Goal: Check status: Check status

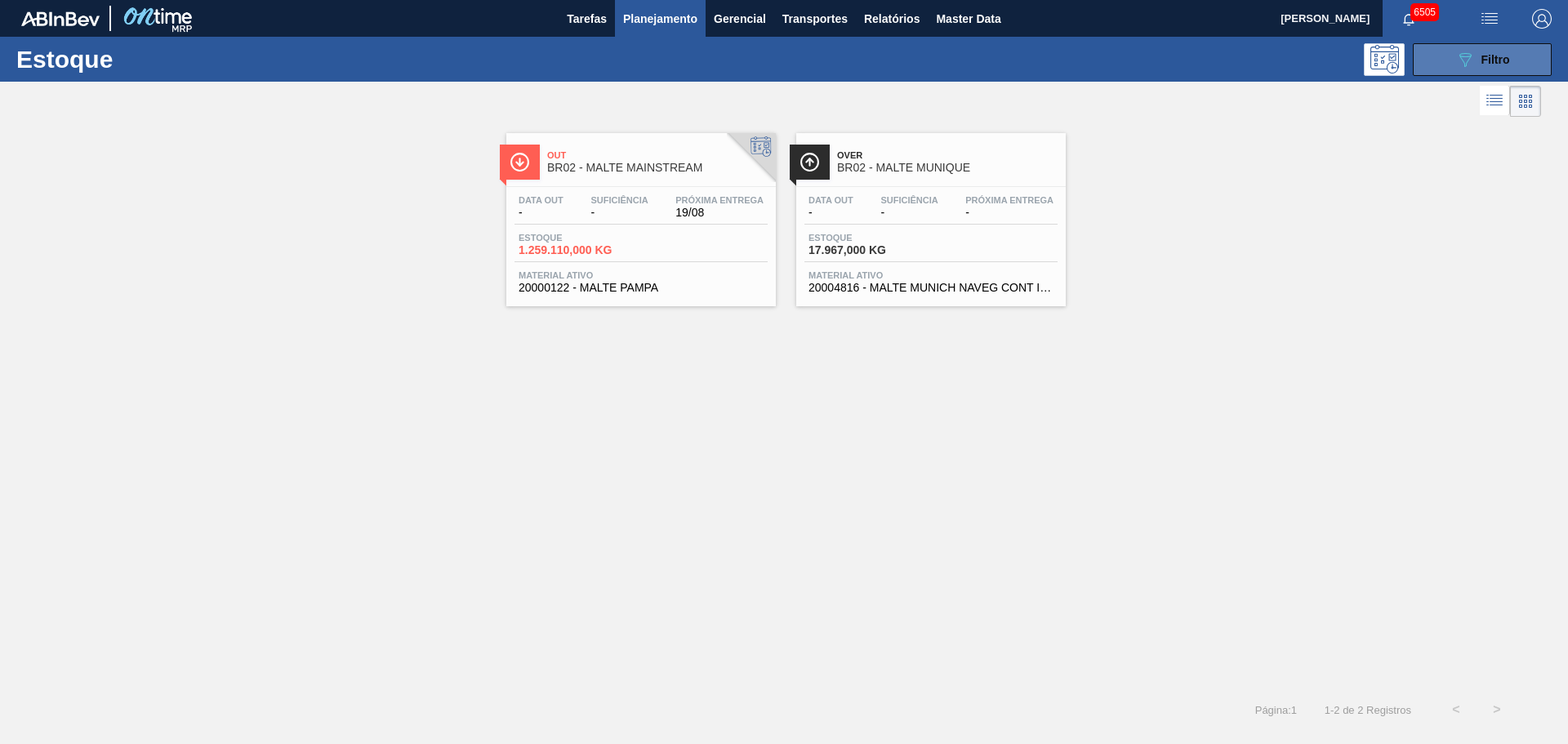
click at [1459, 57] on icon "089F7B8B-B2A5-4AFE-B5C0-19BA573D28AC" at bounding box center [1464, 59] width 20 height 20
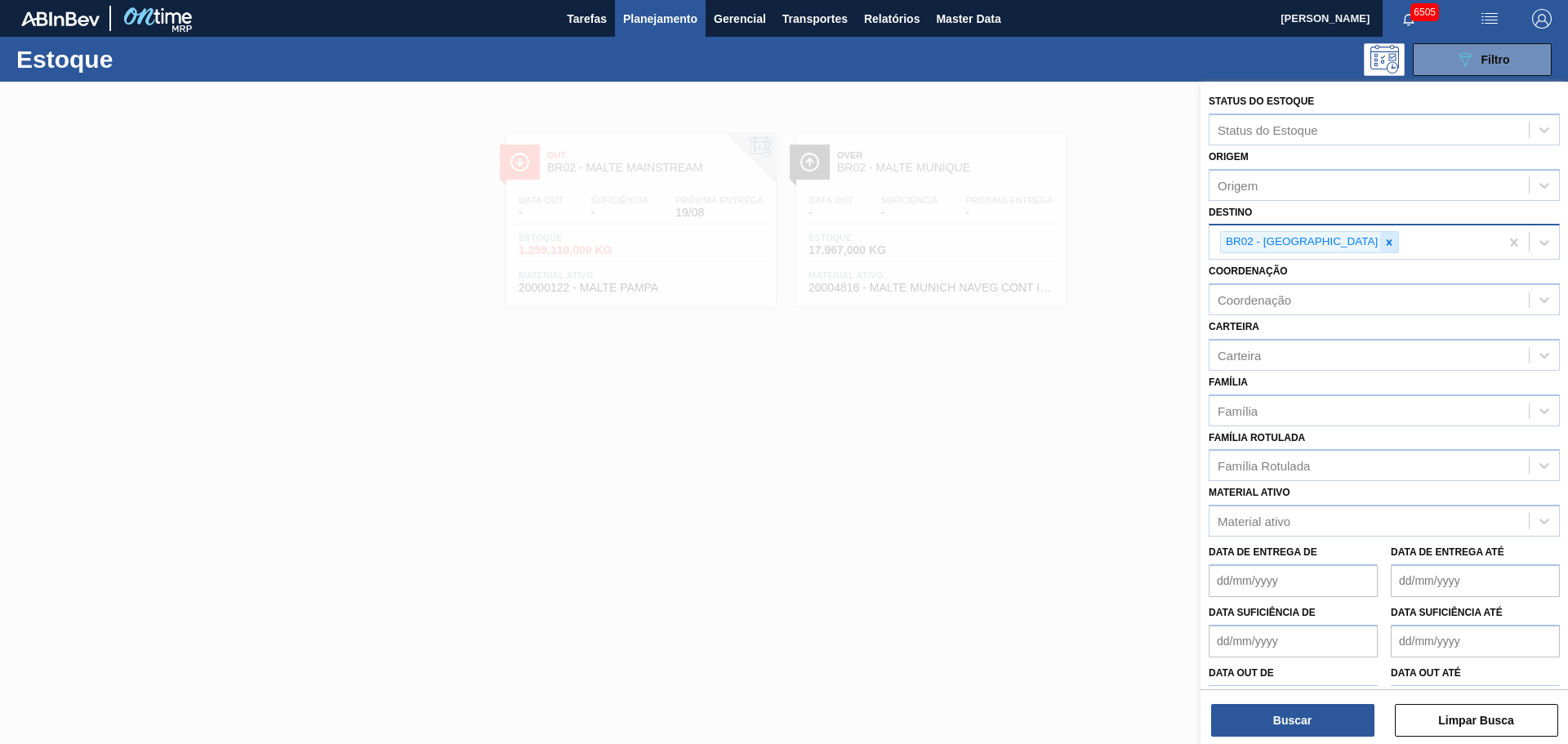
click at [1386, 240] on icon at bounding box center [1389, 241] width 6 height 6
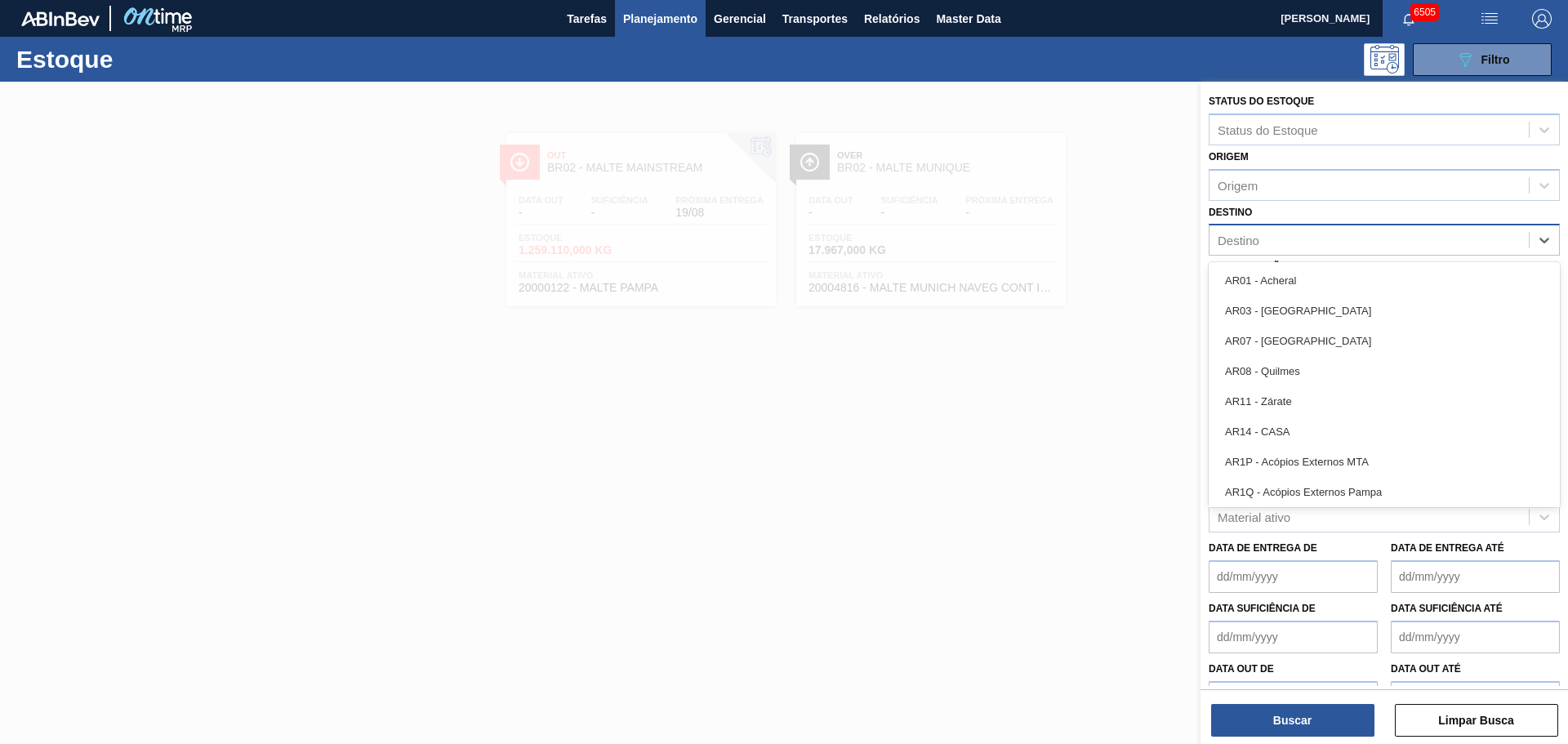
click at [1309, 240] on div "Destino" at bounding box center [1368, 241] width 319 height 24
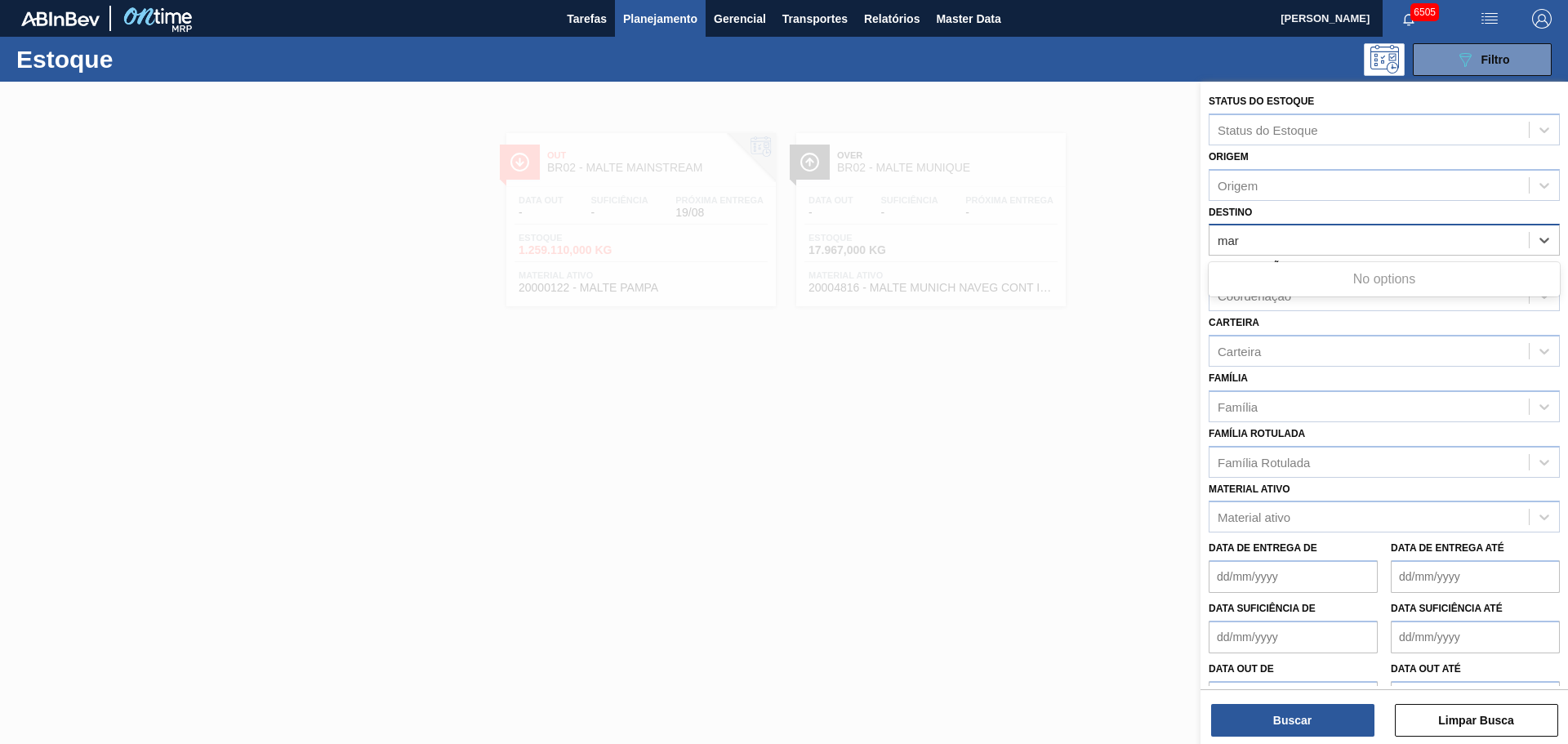
type input "mara"
drag, startPoint x: 1284, startPoint y: 239, endPoint x: 996, endPoint y: 220, distance: 288.6
click at [1201, 220] on div "Status do Estoque Status do Estoque Origem Origem Destino option BR02 - [GEOGRA…" at bounding box center [1384, 453] width 367 height 744
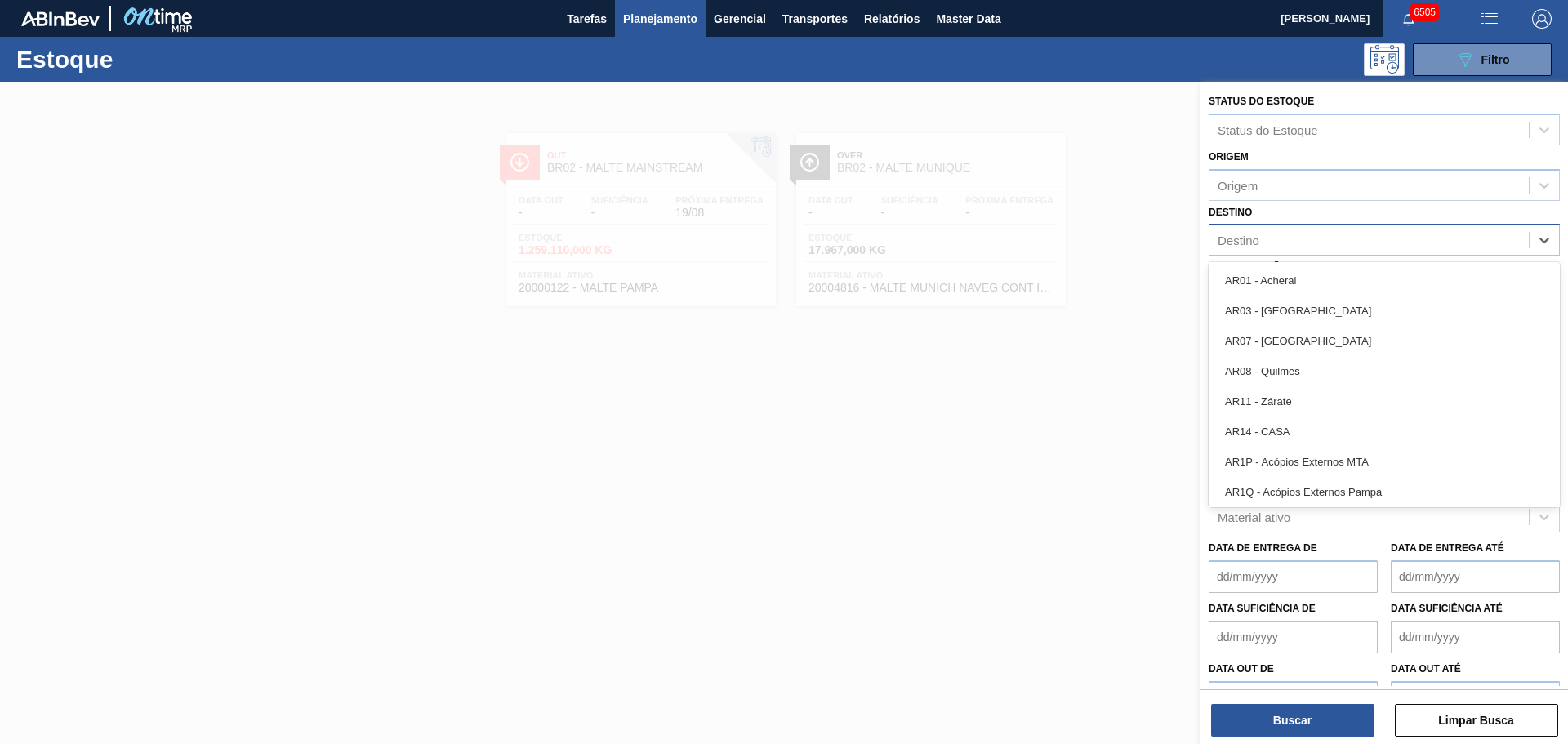
click at [1262, 241] on div "Destino" at bounding box center [1368, 241] width 319 height 24
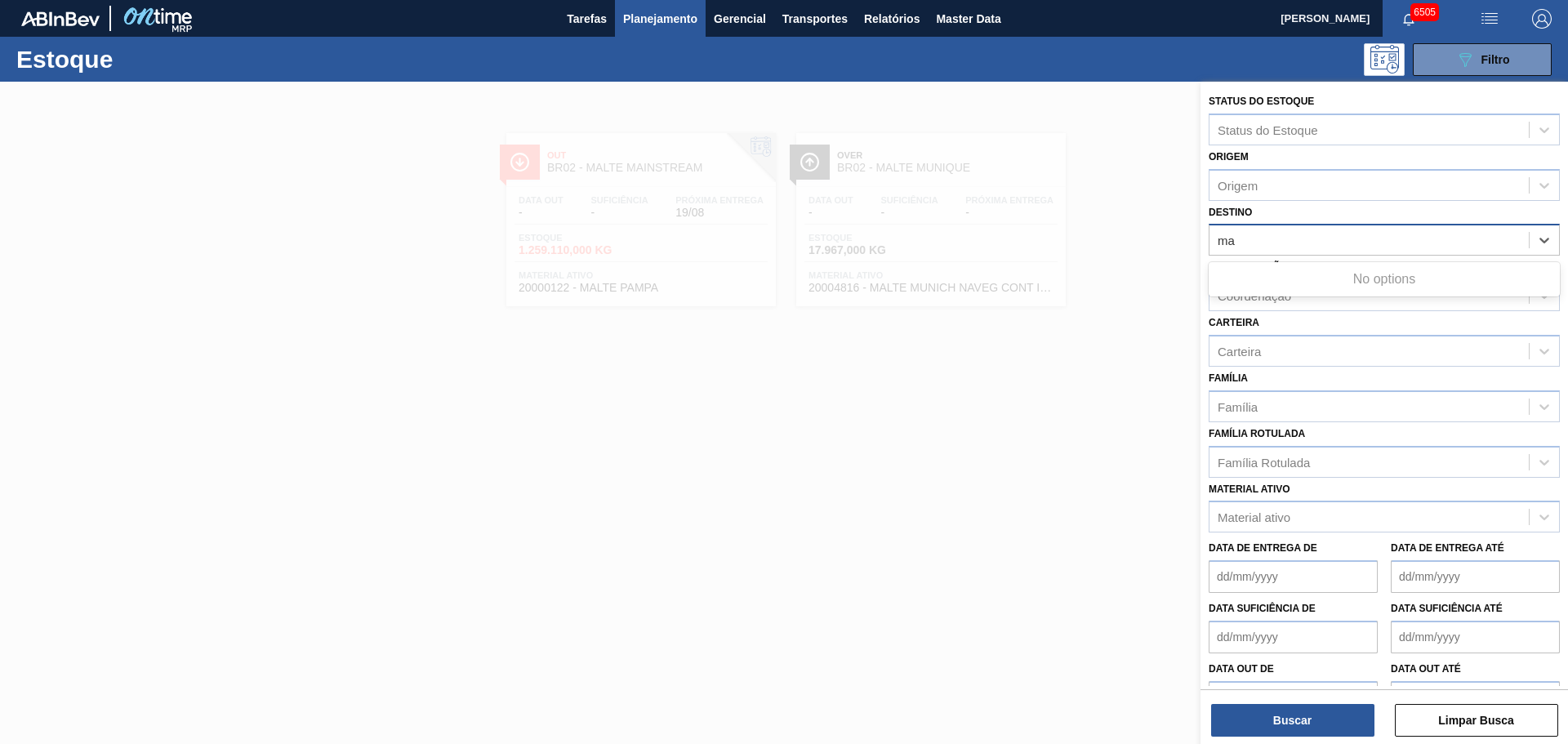
type input "m"
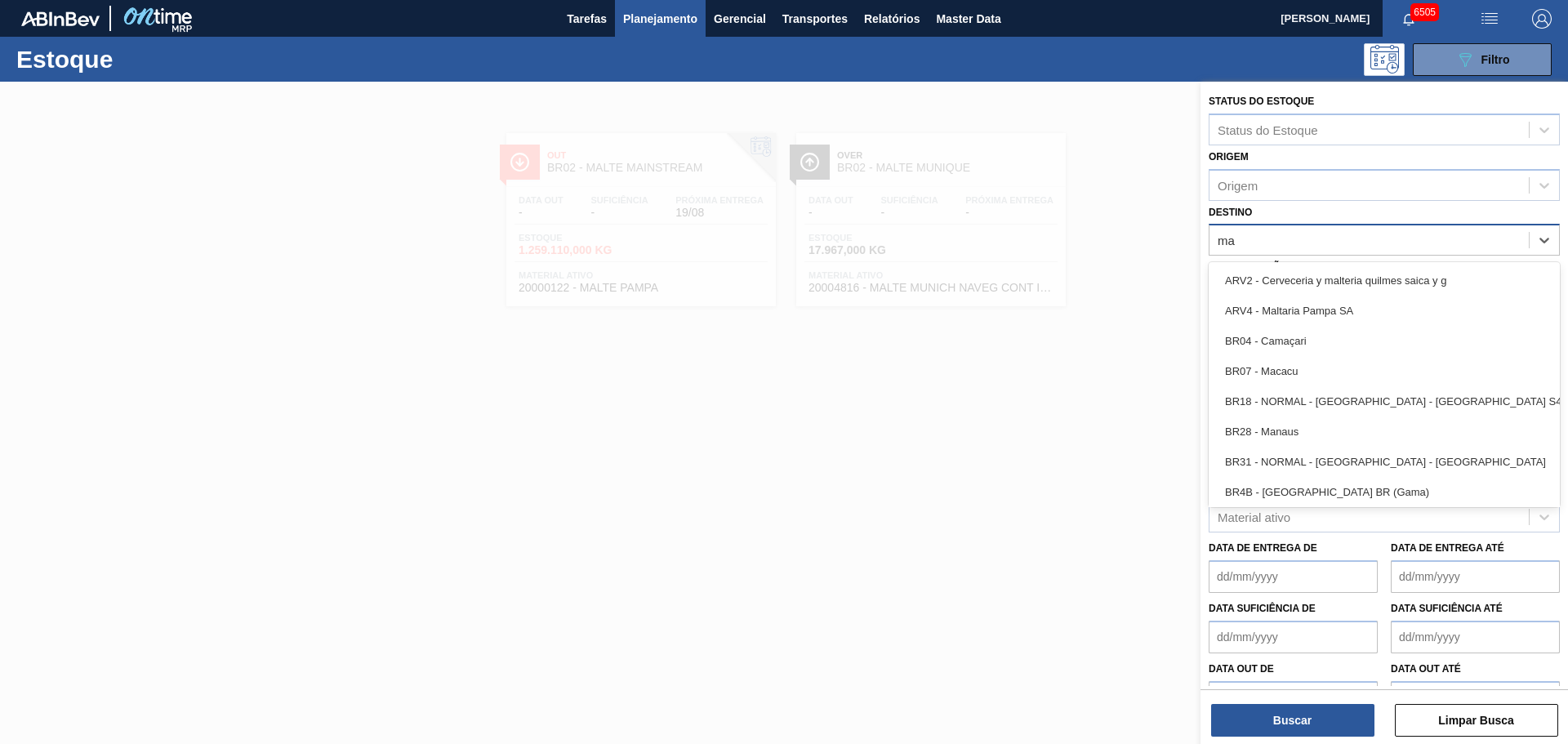
type input "m"
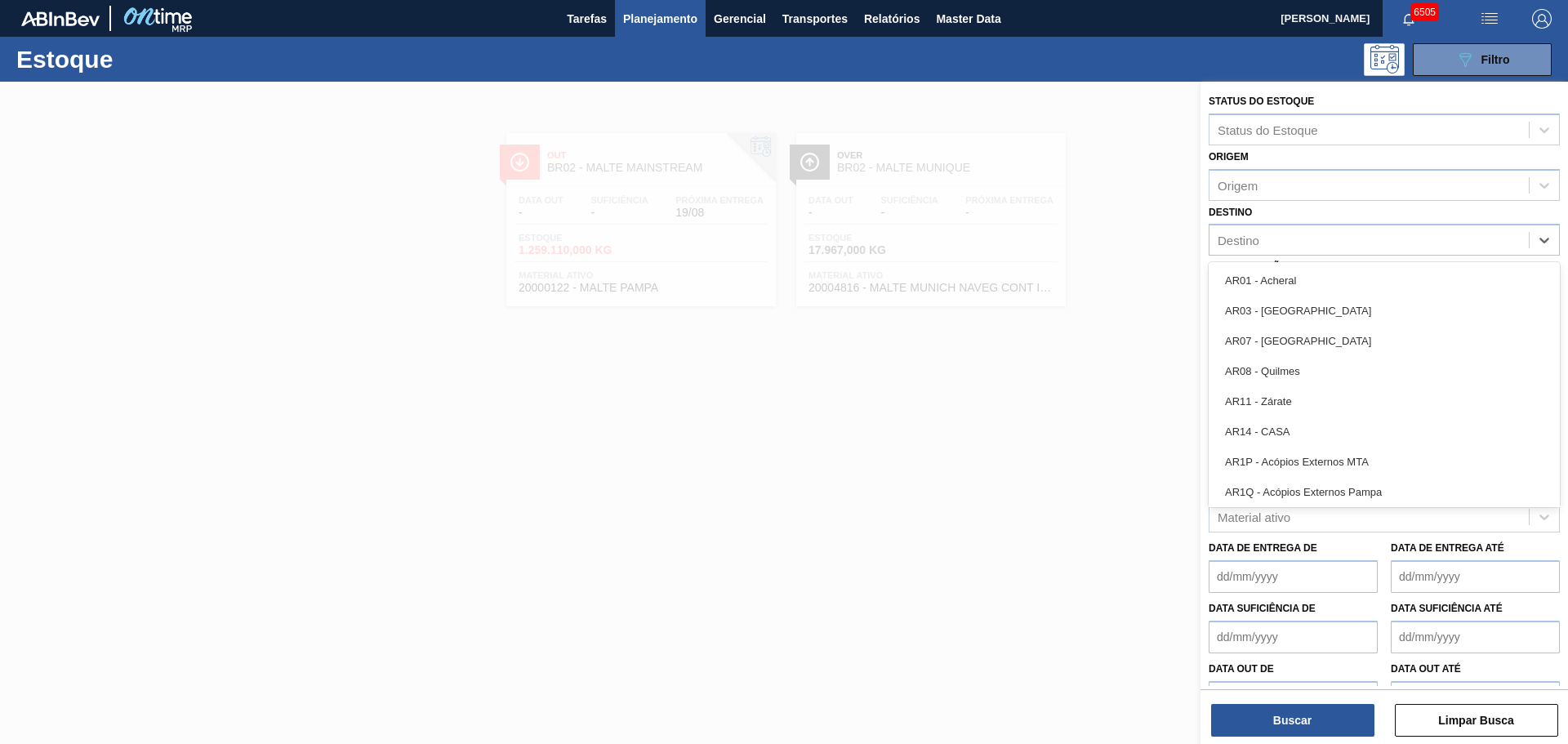
click at [867, 492] on div at bounding box center [784, 453] width 1568 height 744
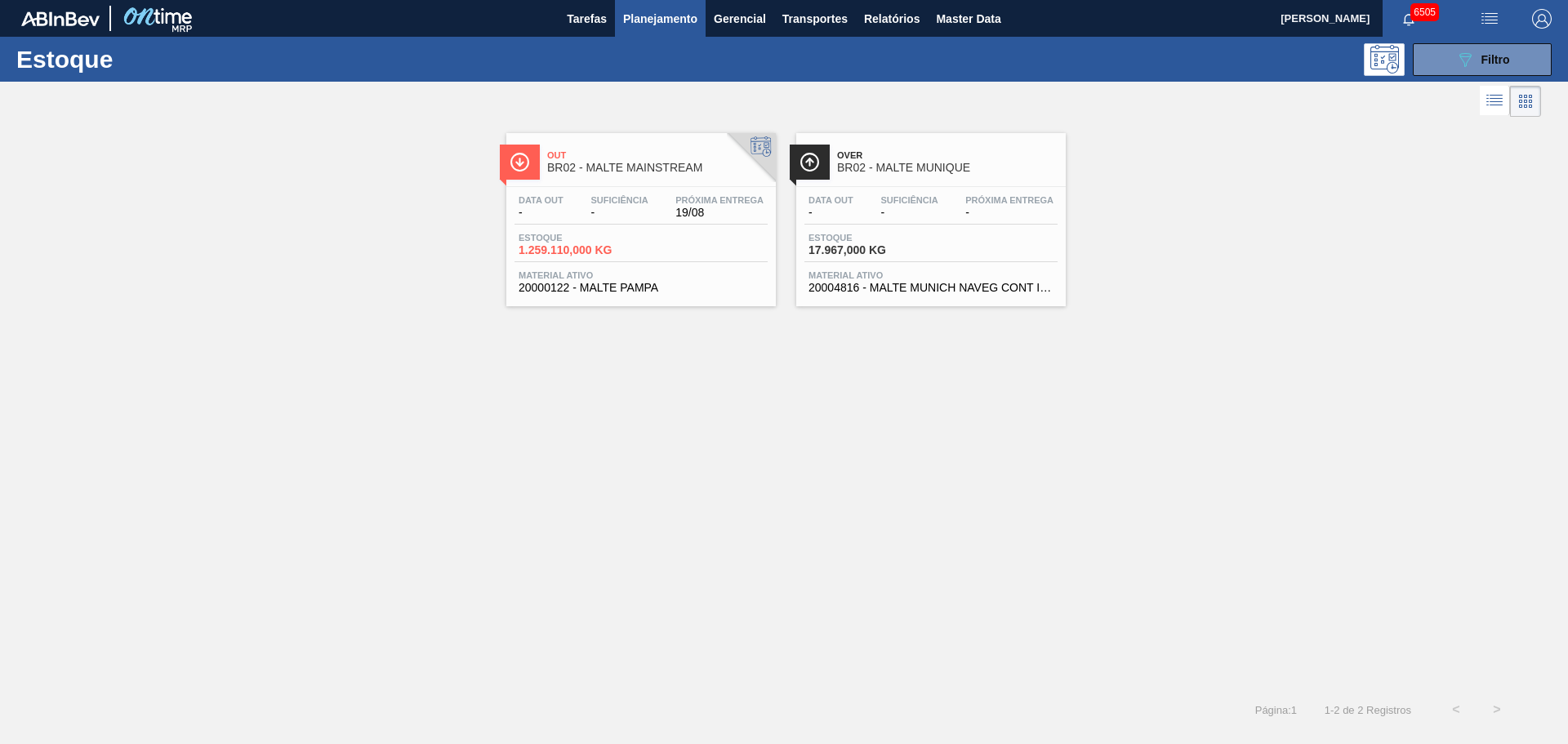
click at [654, 25] on span "Planejamento" at bounding box center [660, 18] width 75 height 20
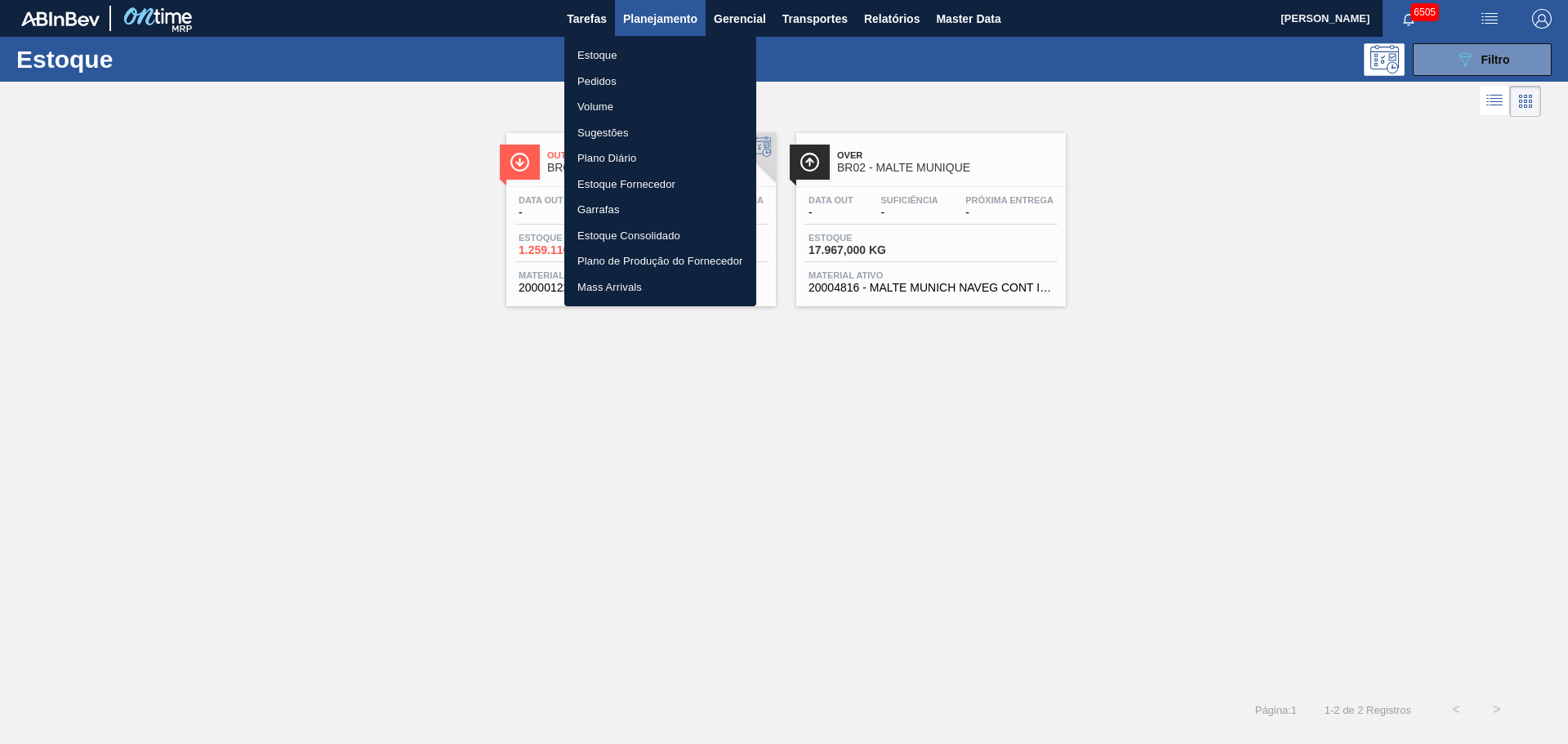
click at [601, 56] on li "Estoque" at bounding box center [660, 56] width 192 height 27
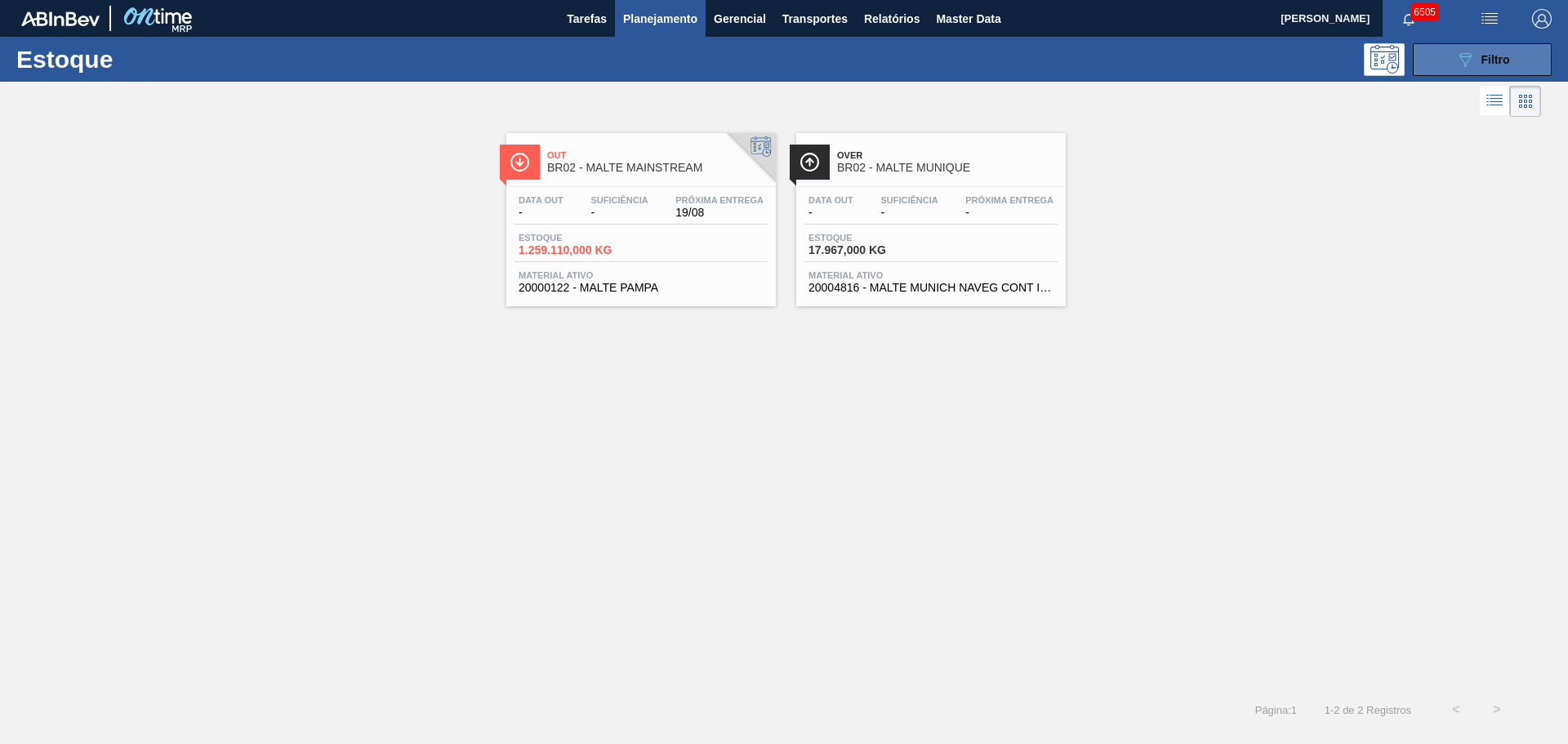
click at [1469, 51] on icon "089F7B8B-B2A5-4AFE-B5C0-19BA573D28AC" at bounding box center [1464, 59] width 20 height 20
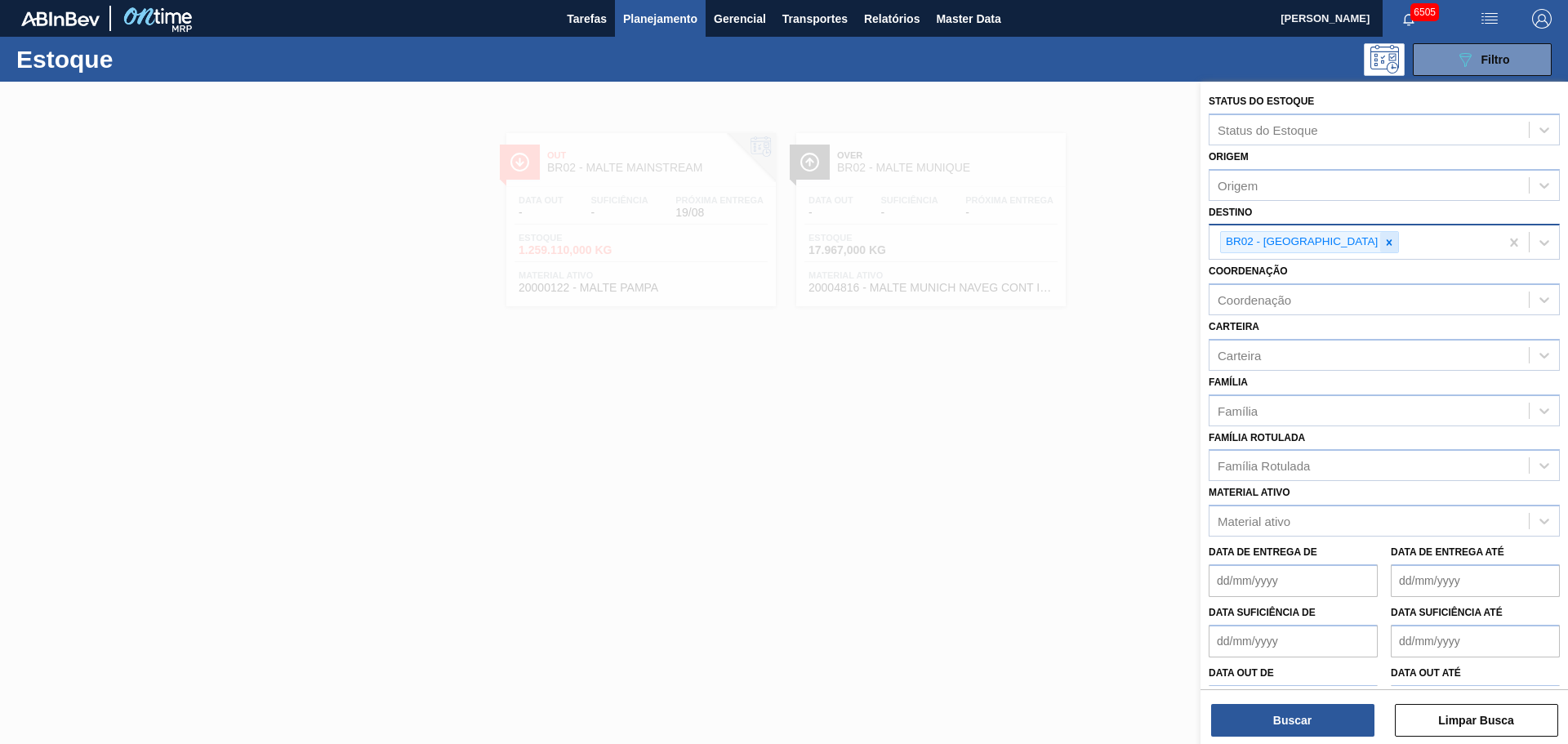
click at [1383, 239] on icon at bounding box center [1388, 242] width 11 height 11
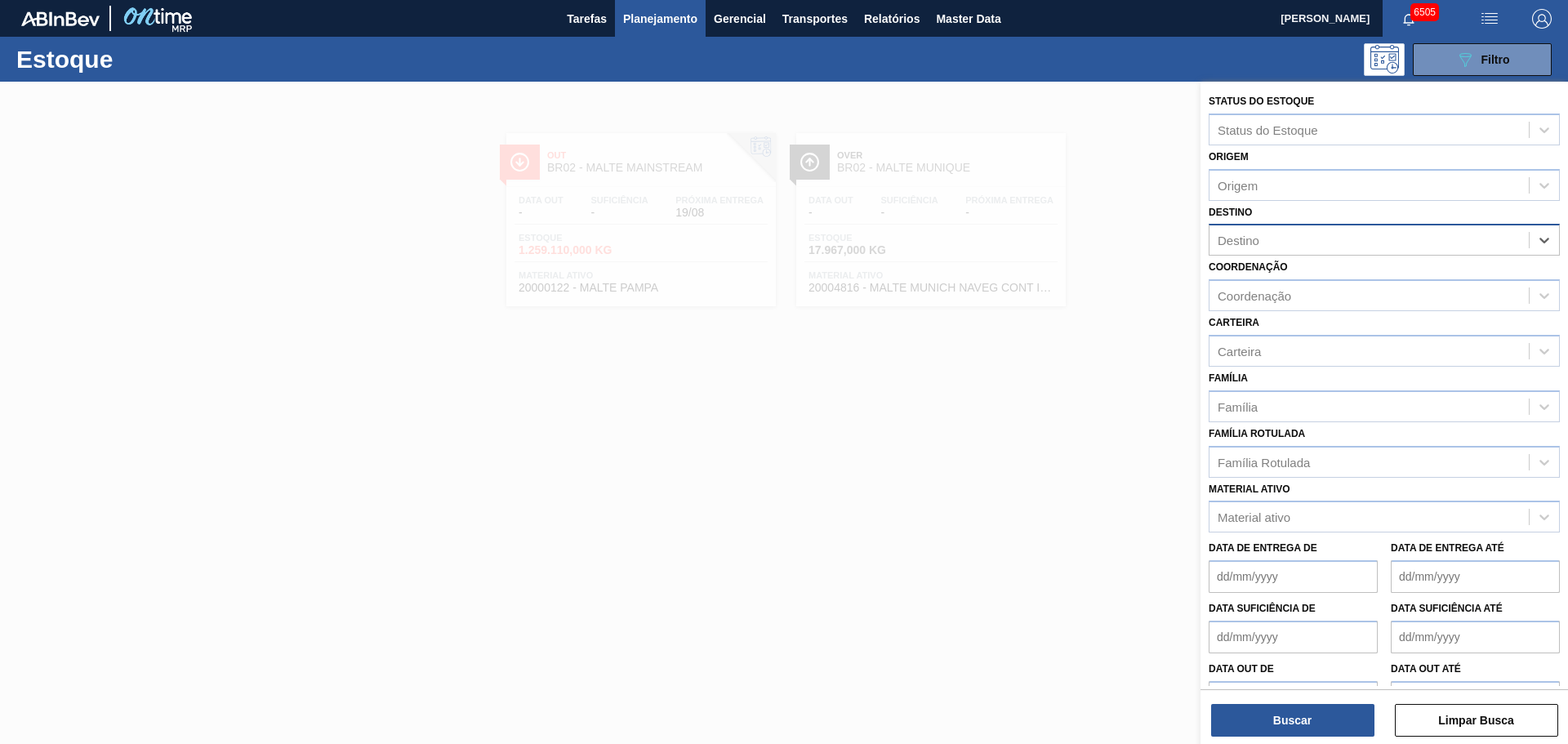
click at [1353, 246] on div "Destino" at bounding box center [1368, 241] width 319 height 24
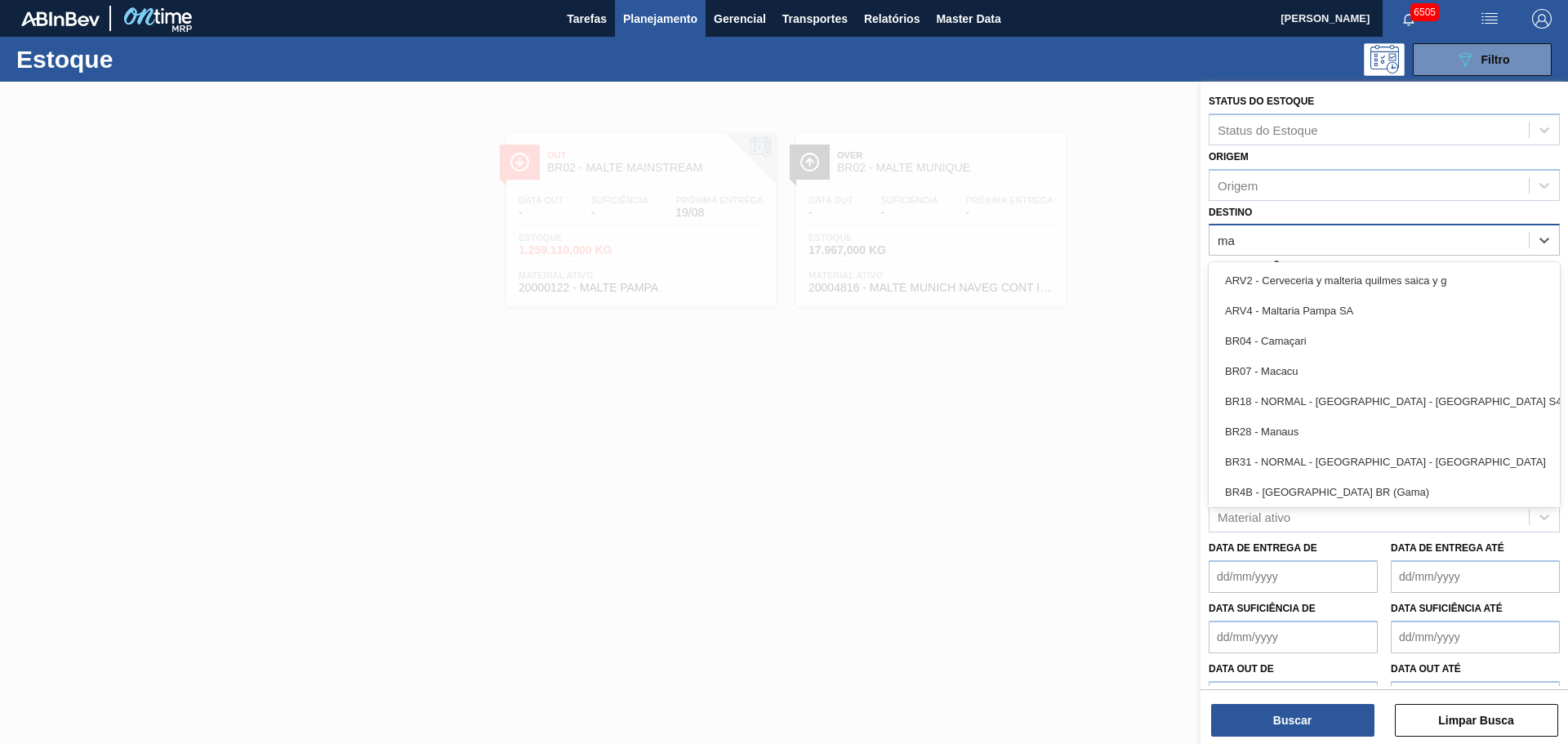
type input "m"
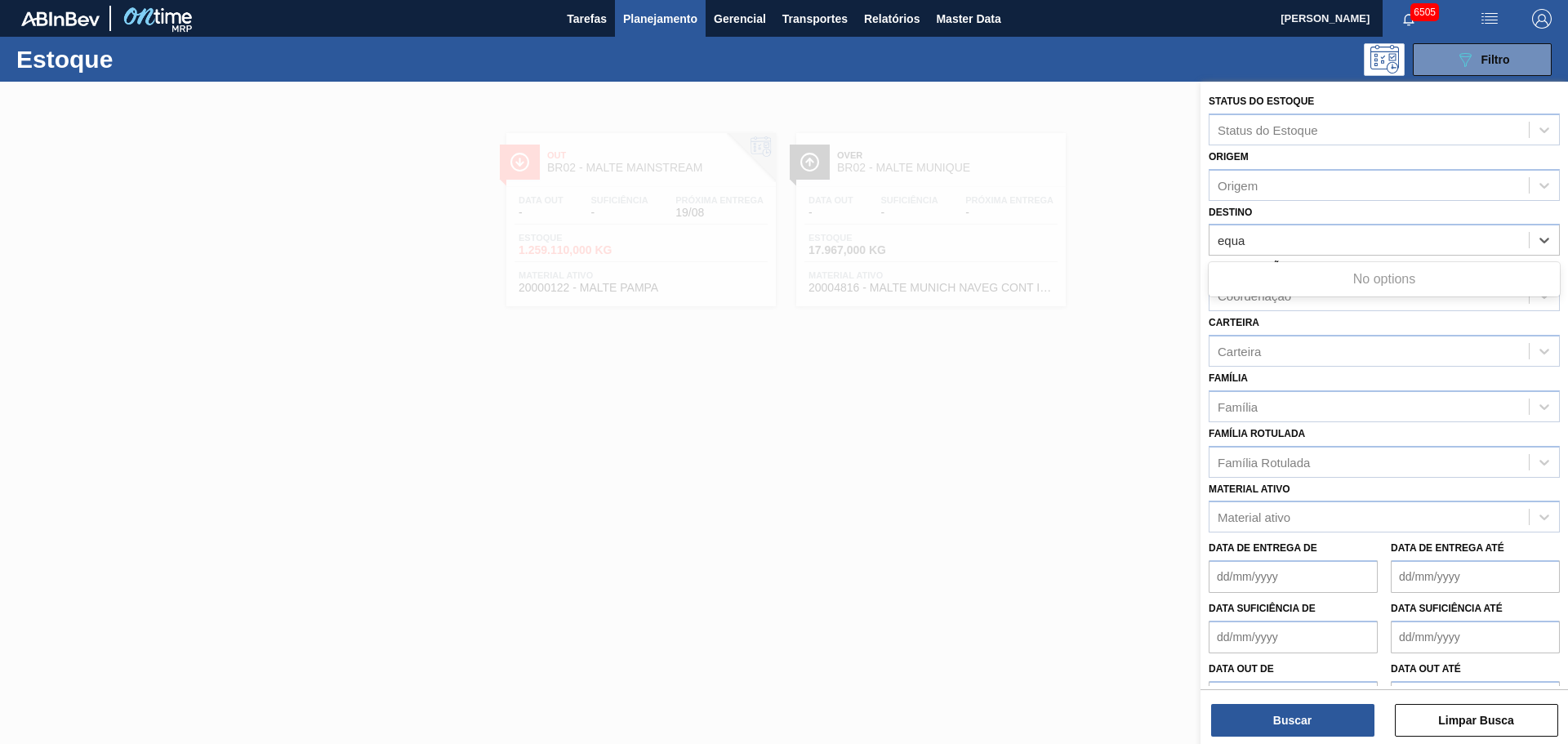
type input "equat"
drag, startPoint x: 1320, startPoint y: 242, endPoint x: 1061, endPoint y: 217, distance: 260.2
click at [1201, 217] on div "Status do Estoque Status do Estoque Origem Origem Destino option , deselected. …" at bounding box center [1384, 453] width 367 height 744
click at [1294, 236] on div "Destino" at bounding box center [1368, 241] width 319 height 24
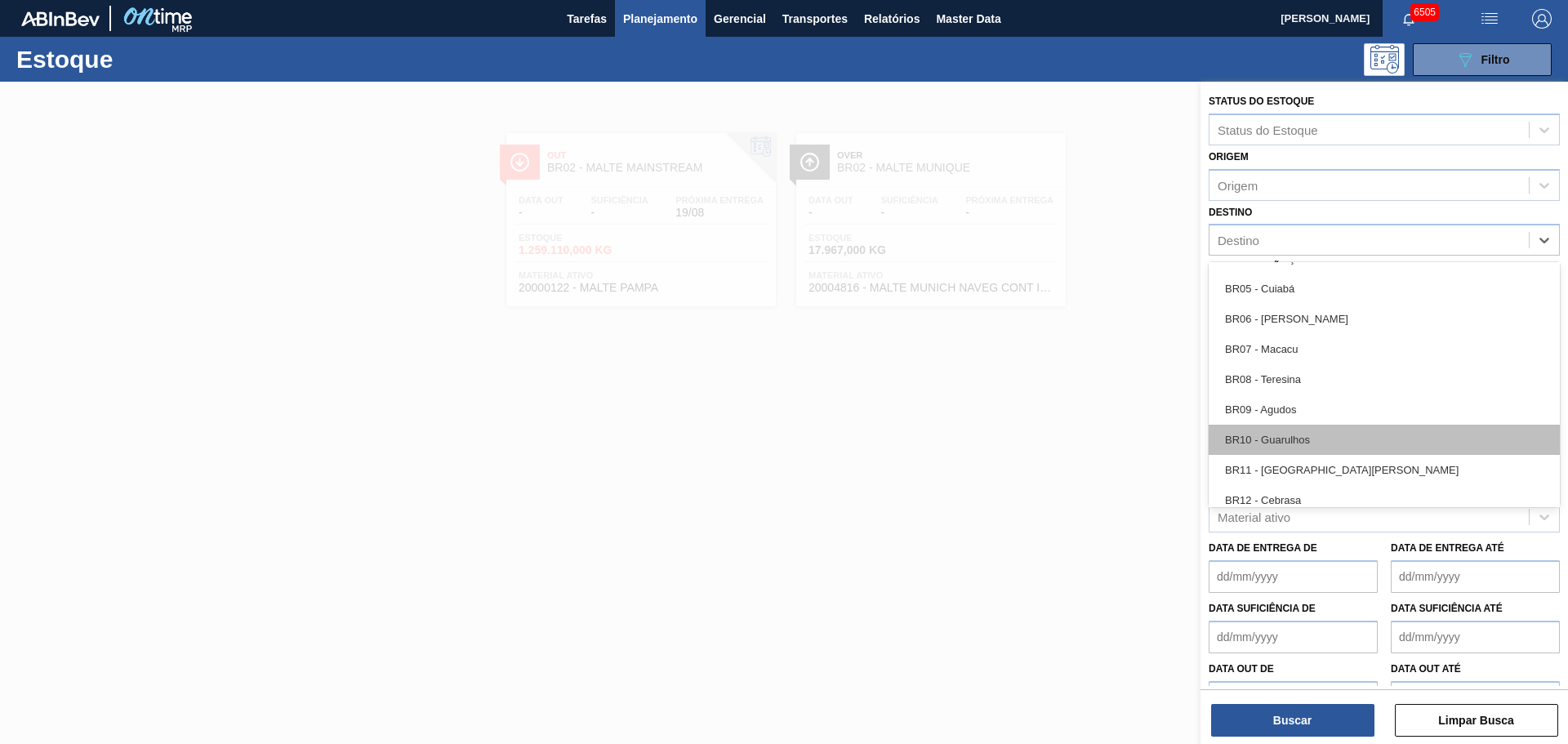
scroll to position [979, 0]
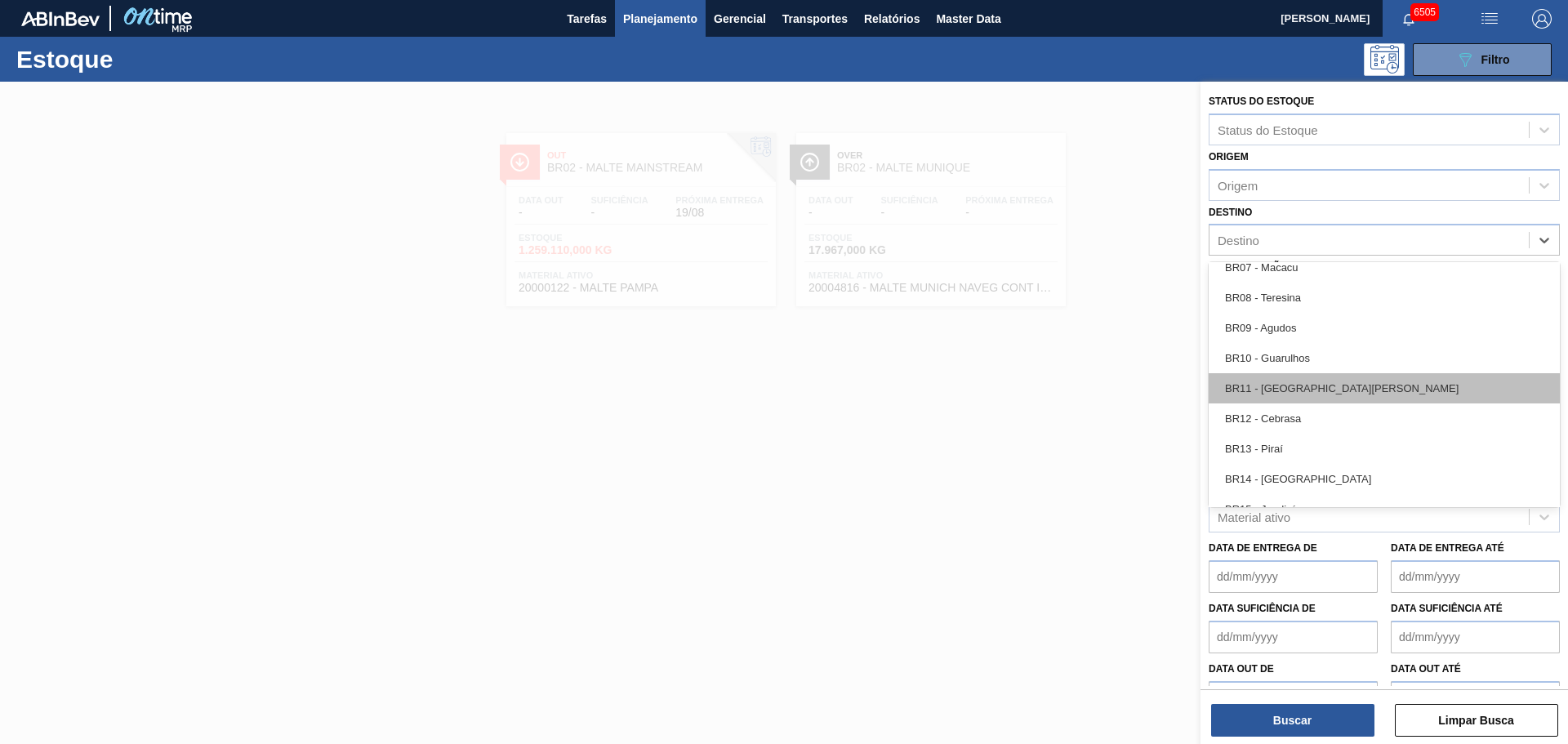
click at [1329, 385] on div "BR11 - [GEOGRAPHIC_DATA][PERSON_NAME]" at bounding box center [1384, 388] width 351 height 30
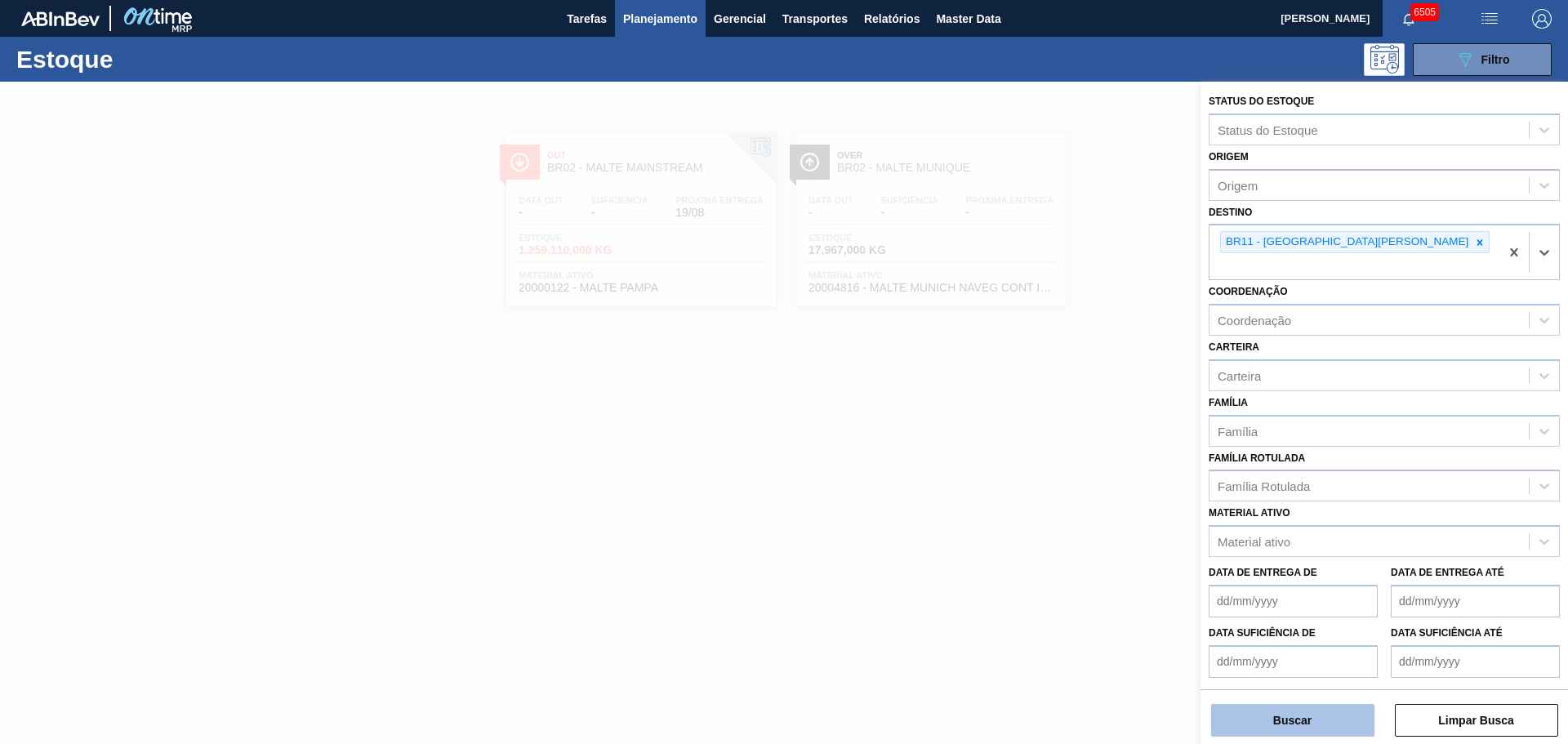
click at [1325, 726] on button "Buscar" at bounding box center [1292, 720] width 164 height 33
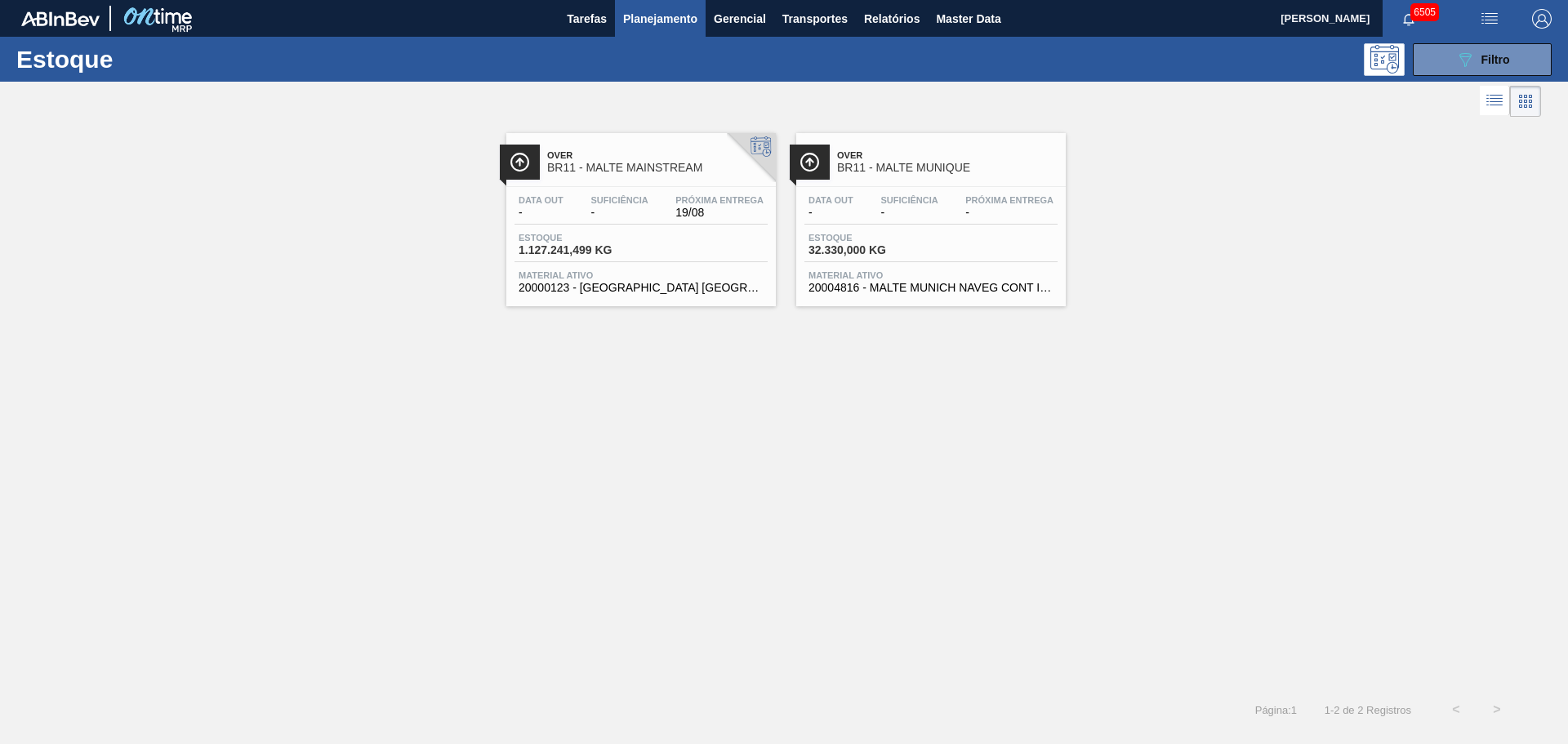
click at [689, 249] on div "Estoque 1.127.241,499 KG" at bounding box center [641, 247] width 253 height 29
